Goal: Navigation & Orientation: Find specific page/section

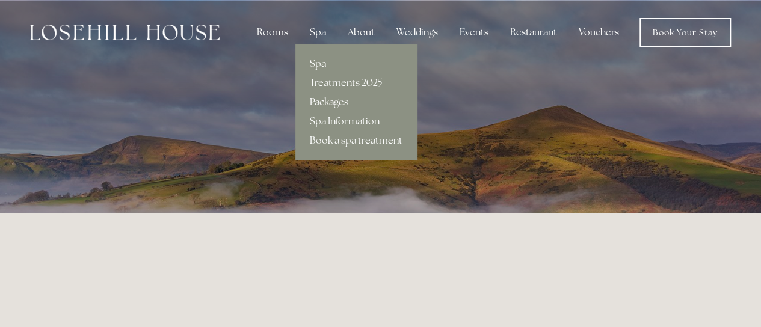
click at [336, 104] on link "Packages" at bounding box center [355, 102] width 121 height 19
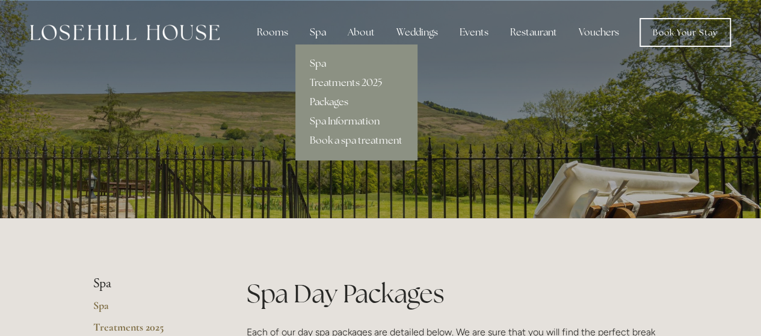
click at [334, 102] on link "Packages" at bounding box center [355, 102] width 121 height 19
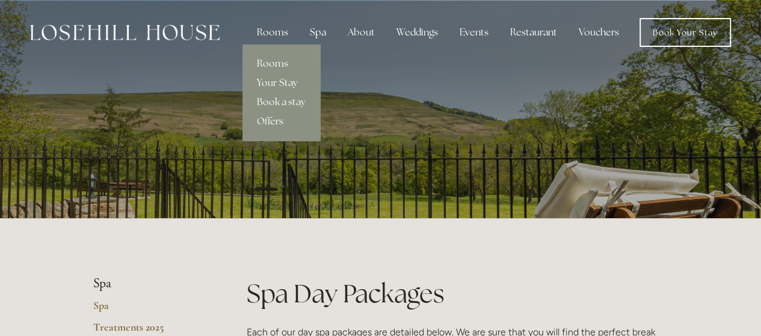
click at [286, 87] on link "Your Stay" at bounding box center [281, 82] width 78 height 19
